Goal: Transaction & Acquisition: Purchase product/service

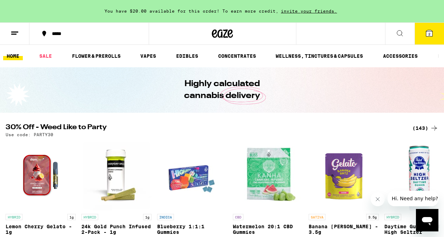
click at [430, 36] on icon at bounding box center [429, 33] width 6 height 6
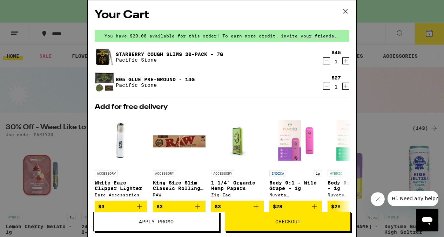
click at [345, 13] on icon at bounding box center [345, 11] width 11 height 11
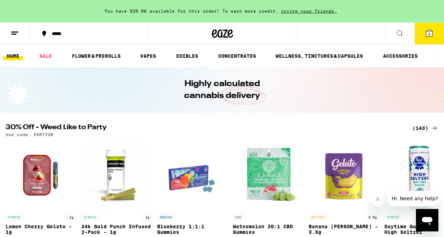
click at [427, 34] on icon at bounding box center [429, 33] width 6 height 6
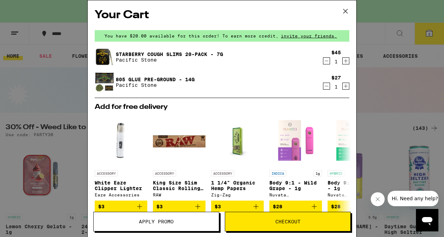
click at [182, 225] on button "Apply Promo" at bounding box center [156, 222] width 126 height 20
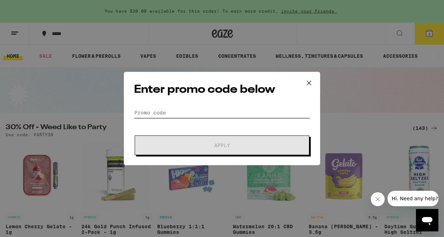
click at [178, 111] on input "Promo Code" at bounding box center [222, 113] width 176 height 11
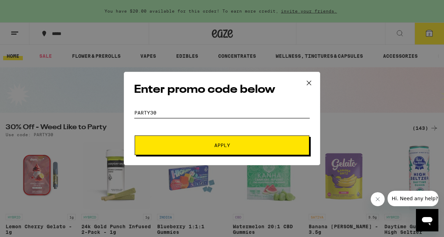
type input "PARTY30"
click at [183, 143] on span "Apply" at bounding box center [222, 145] width 126 height 5
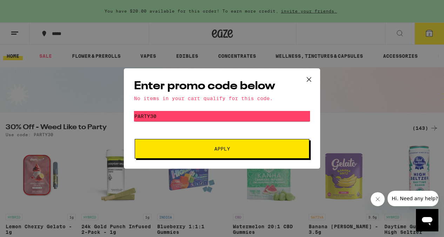
click at [310, 75] on icon at bounding box center [309, 79] width 11 height 11
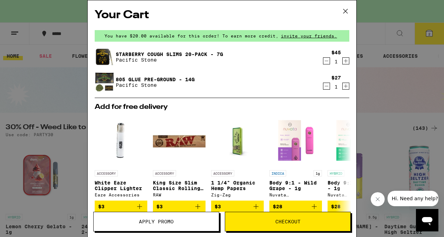
click at [345, 11] on icon at bounding box center [345, 11] width 11 height 11
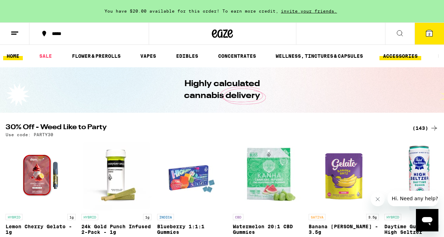
click at [403, 58] on link "ACCESSORIES" at bounding box center [400, 56] width 42 height 8
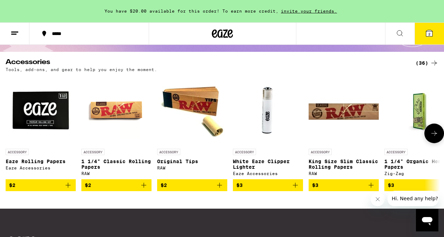
scroll to position [62, 0]
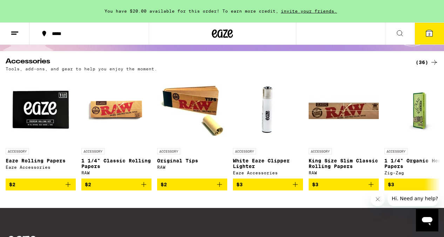
click at [428, 62] on div "(36)" at bounding box center [426, 62] width 23 height 8
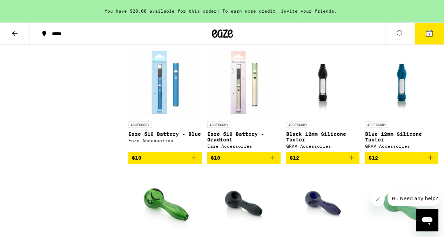
scroll to position [441, 0]
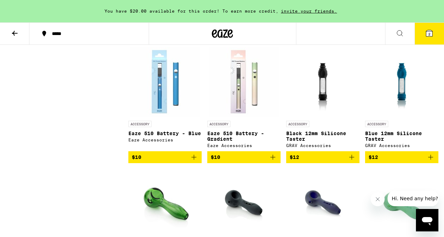
click at [407, 89] on img "Open page for Blue 12mm Silicone Taster from GRAV Accessories" at bounding box center [401, 82] width 53 height 70
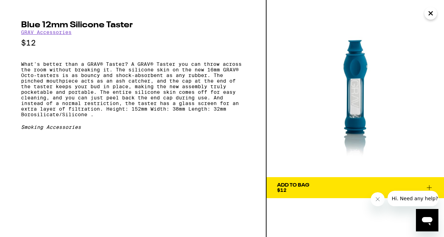
click at [434, 12] on icon "Close" at bounding box center [430, 13] width 8 height 11
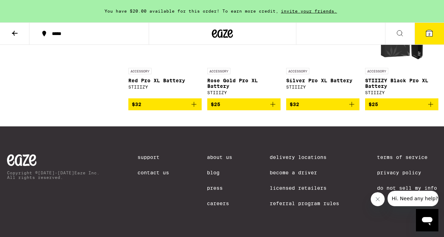
scroll to position [1131, 0]
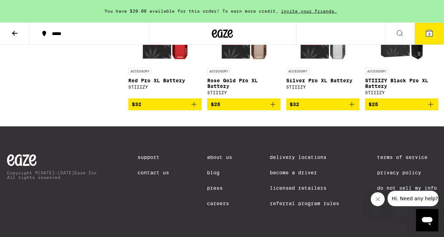
click at [440, 29] on button "2" at bounding box center [428, 34] width 29 height 22
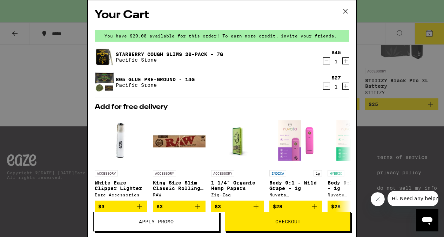
click at [288, 221] on span "Checkout" at bounding box center [287, 221] width 25 height 5
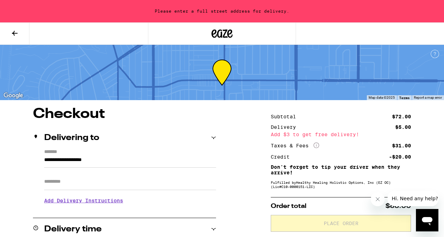
click at [19, 34] on button at bounding box center [14, 34] width 29 height 22
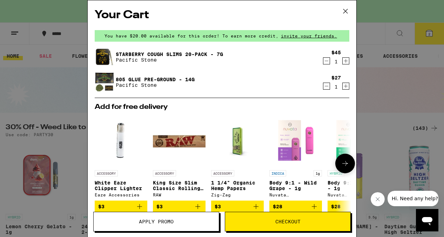
scroll to position [31, 0]
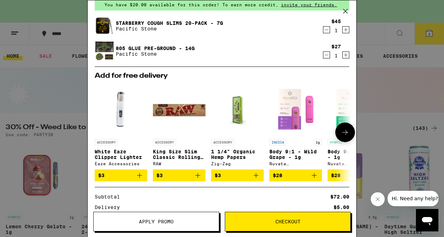
click at [138, 178] on icon "Add to bag" at bounding box center [139, 175] width 5 height 5
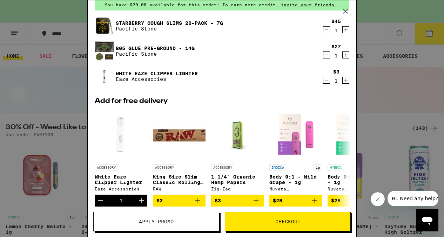
click at [288, 222] on span "Checkout" at bounding box center [287, 221] width 25 height 5
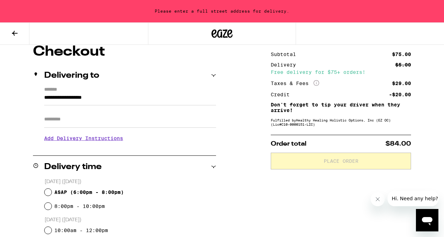
scroll to position [63, 0]
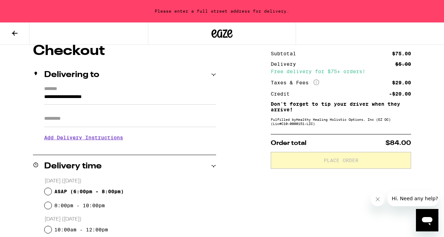
click at [136, 118] on input "Apt/Suite" at bounding box center [130, 118] width 172 height 17
click at [128, 93] on input "**********" at bounding box center [130, 99] width 172 height 12
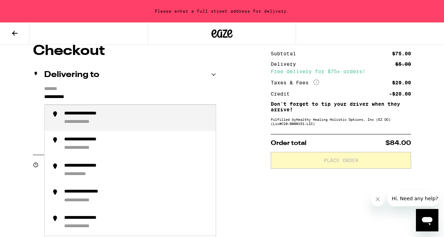
click at [106, 126] on div "**********" at bounding box center [86, 122] width 45 height 7
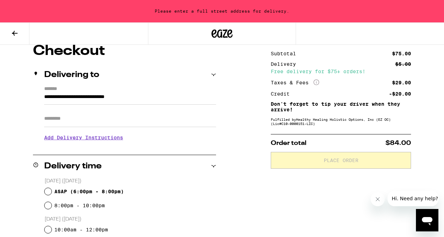
type input "**********"
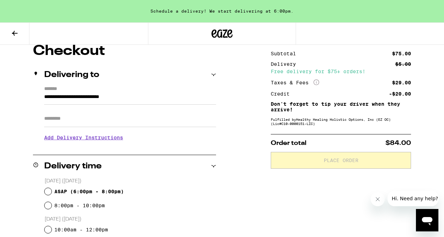
click at [93, 124] on input "Apt/Suite" at bounding box center [130, 118] width 172 height 17
type input "*"
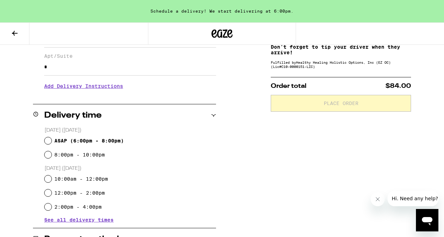
scroll to position [134, 0]
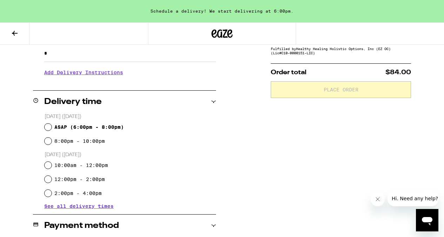
click at [110, 127] on span "ASAP ( 6:00pm - 8:00pm )" at bounding box center [88, 127] width 69 height 6
click at [52, 127] on input "ASAP ( 6:00pm - 8:00pm )" at bounding box center [48, 127] width 7 height 7
radio input "true"
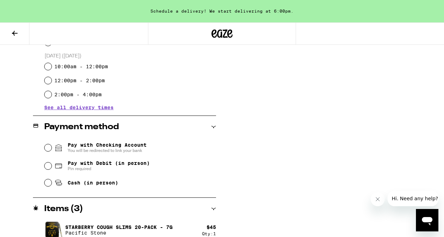
scroll to position [235, 0]
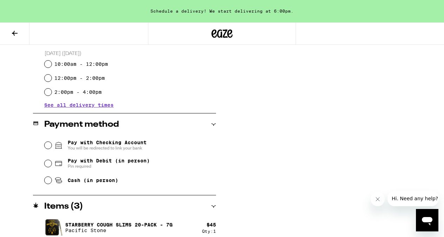
click at [114, 143] on span "Pay with Checking Account You will be redirected to link your bank" at bounding box center [107, 145] width 79 height 11
click at [52, 143] on input "Pay with Checking Account You will be redirected to link your bank" at bounding box center [48, 145] width 7 height 7
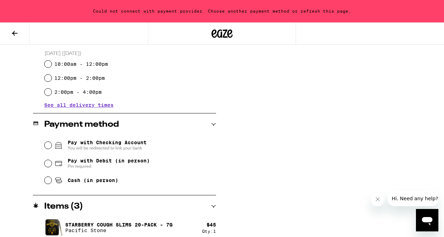
click at [126, 164] on span "Pay with Debit (in person)" at bounding box center [109, 161] width 82 height 6
click at [52, 164] on input "Pay with Debit (in person) Pin required" at bounding box center [48, 163] width 7 height 7
radio input "true"
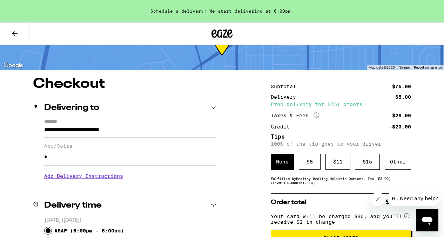
scroll to position [31, 0]
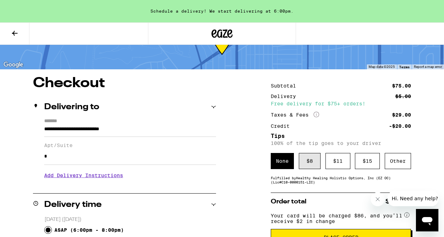
click at [301, 169] on div "$ 8" at bounding box center [310, 161] width 22 height 16
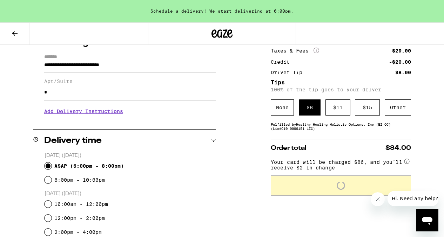
scroll to position [109, 0]
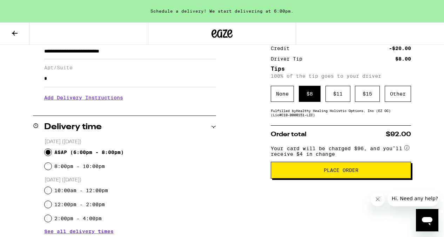
click at [310, 173] on span "Place Order" at bounding box center [341, 170] width 128 height 5
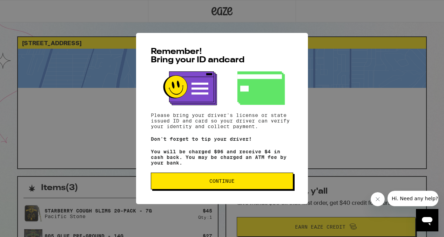
click at [271, 182] on span "Continue" at bounding box center [222, 181] width 130 height 5
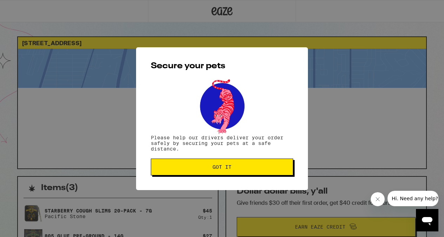
click at [257, 174] on button "Got it" at bounding box center [222, 167] width 142 height 17
